Goal: Find specific page/section: Find specific page/section

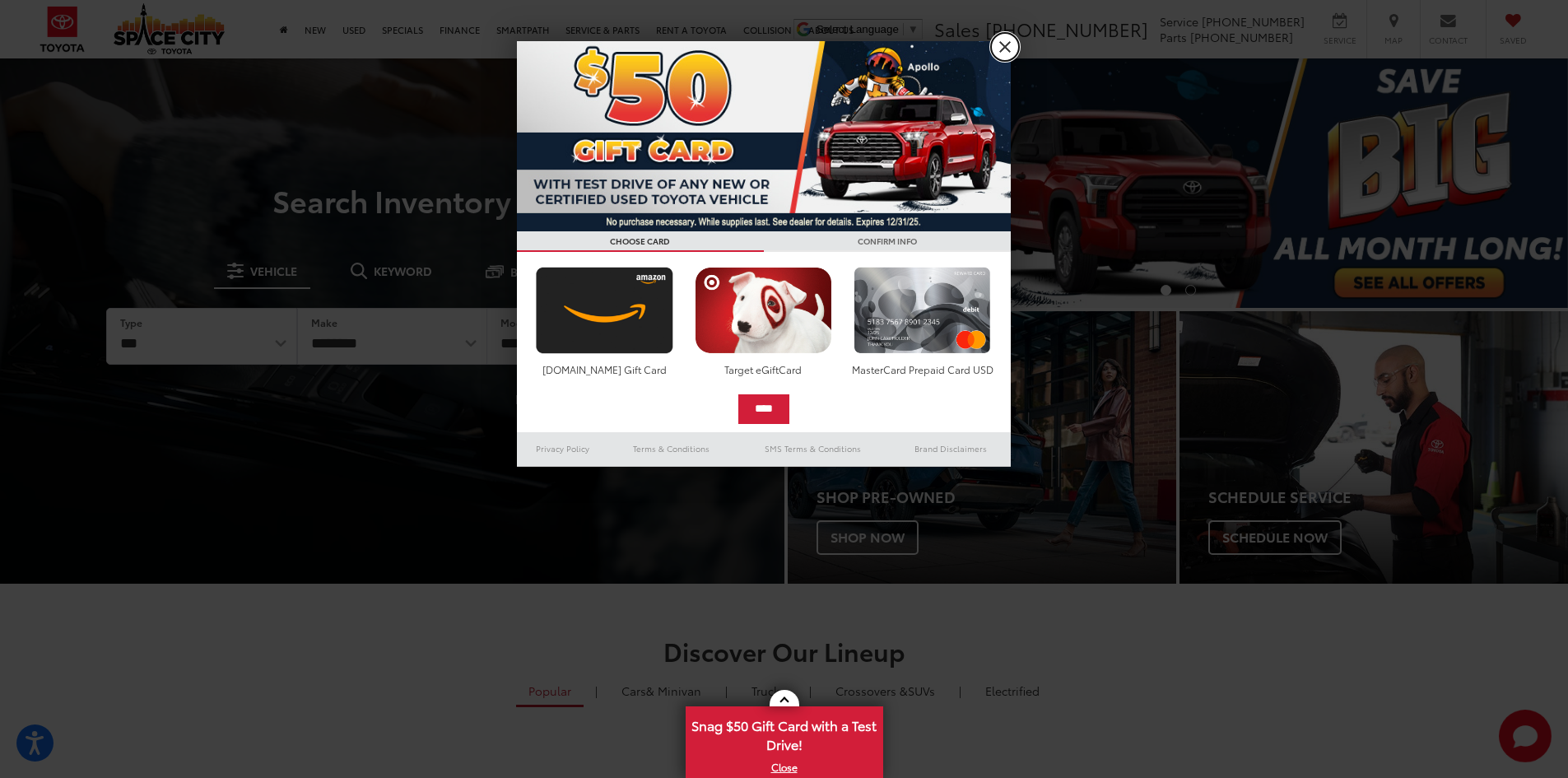
click at [996, 42] on link "X" at bounding box center [1005, 47] width 28 height 28
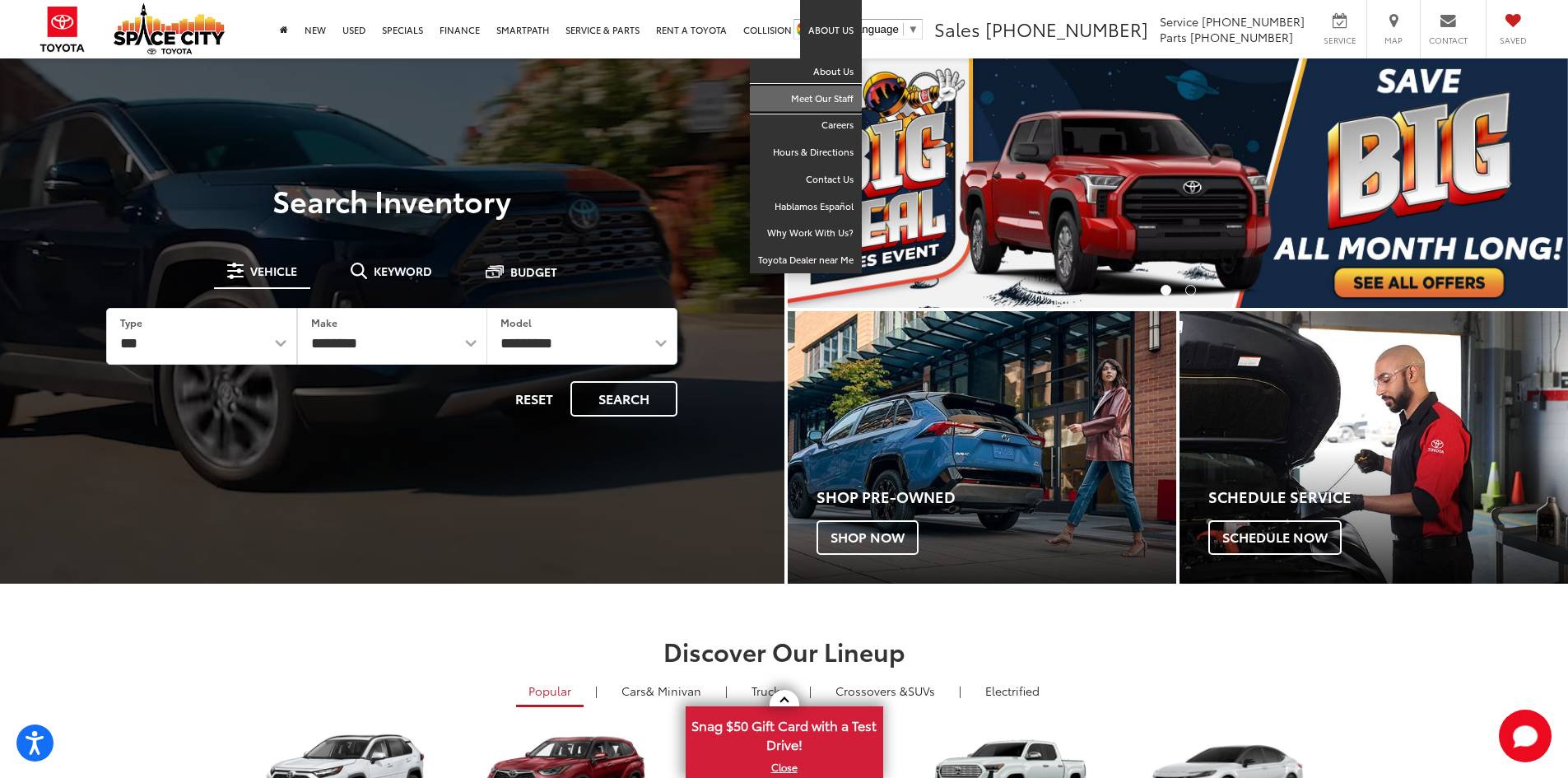
click at [834, 100] on link "Meet Our Staff" at bounding box center [806, 99] width 112 height 28
